Goal: Transaction & Acquisition: Purchase product/service

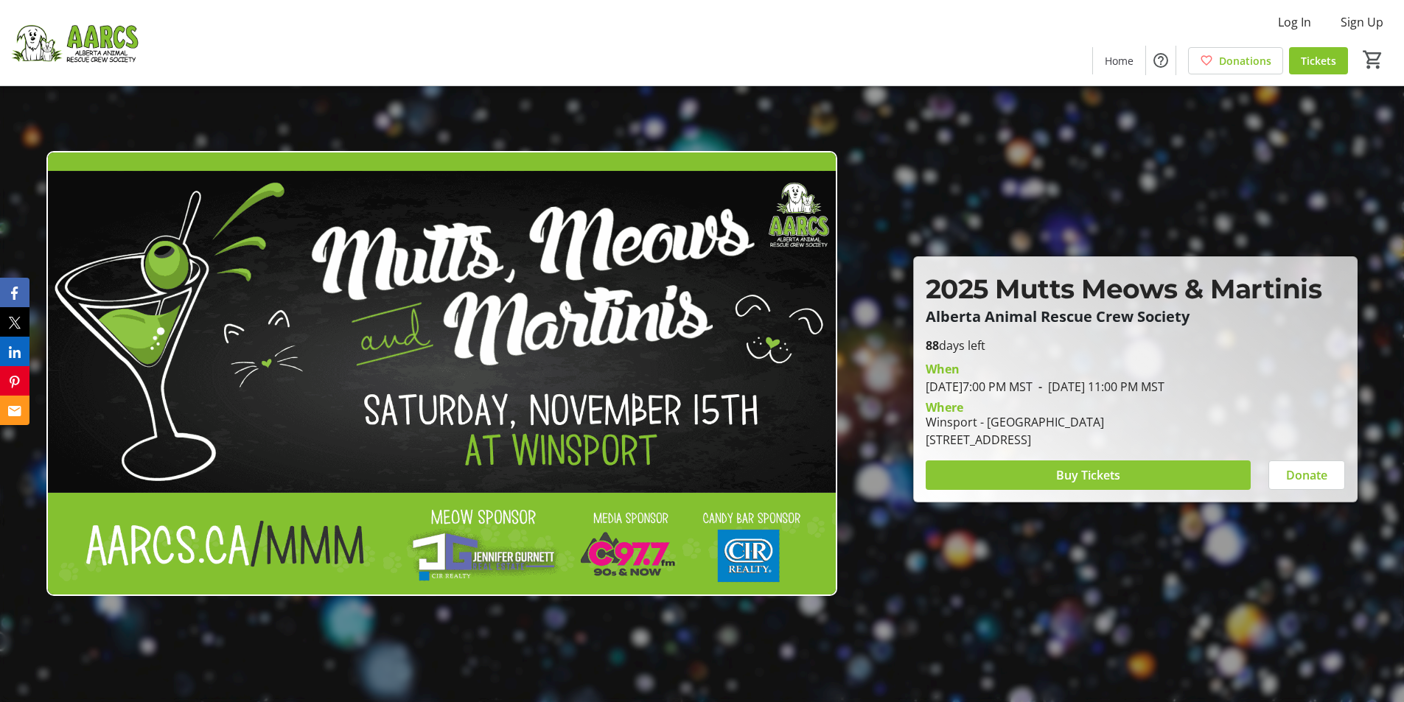
click at [1100, 474] on span "Buy Tickets" at bounding box center [1088, 475] width 64 height 18
